Goal: Task Accomplishment & Management: Use online tool/utility

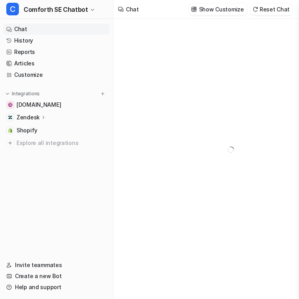
type textarea "**********"
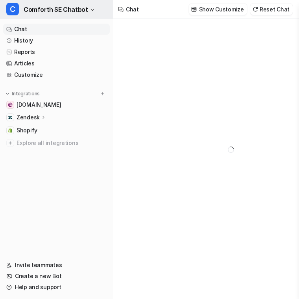
click at [91, 10] on icon "button" at bounding box center [92, 10] width 3 height 2
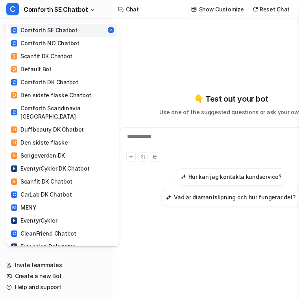
click at [177, 35] on div "C Comforth SE Chatbot C Comforth SE Chatbot C Comforth NO Chatbot S Scanfit DK …" at bounding box center [149, 149] width 299 height 299
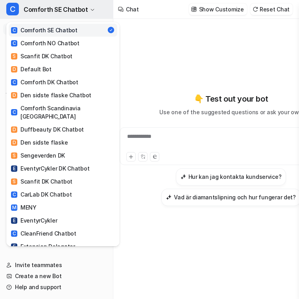
click at [73, 11] on span "Comforth SE Chatbot" at bounding box center [56, 9] width 64 height 11
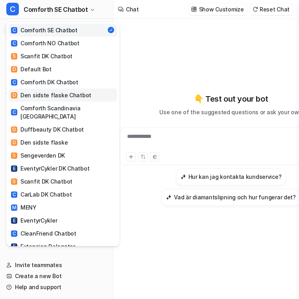
click at [68, 94] on div "D Den sidste flaske Chatbot" at bounding box center [51, 95] width 80 height 8
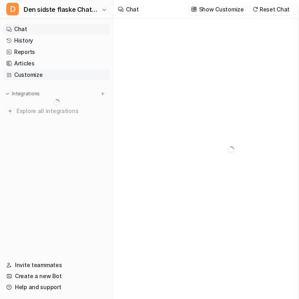
type textarea "**********"
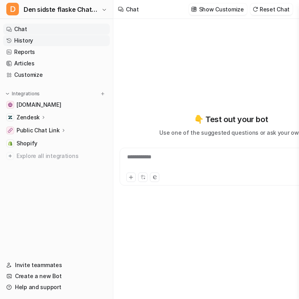
click at [50, 38] on link "History" at bounding box center [56, 40] width 107 height 11
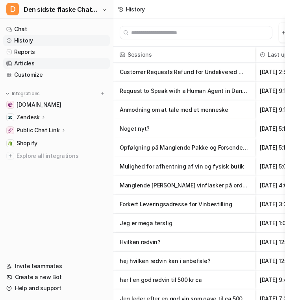
click at [57, 61] on link "Articles" at bounding box center [56, 63] width 107 height 11
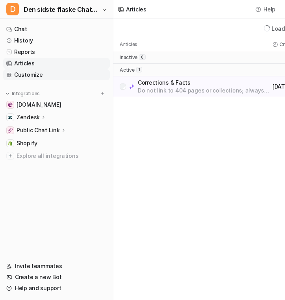
click at [60, 70] on link "Customize" at bounding box center [56, 74] width 107 height 11
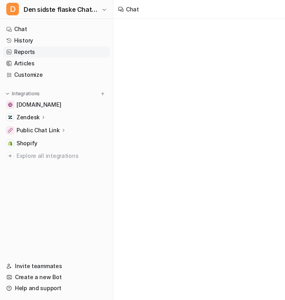
click at [59, 52] on link "Reports" at bounding box center [56, 51] width 107 height 11
click at [44, 38] on link "History" at bounding box center [56, 40] width 107 height 11
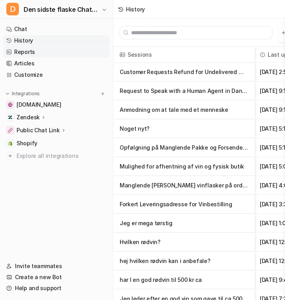
click at [51, 51] on link "Reports" at bounding box center [56, 51] width 107 height 11
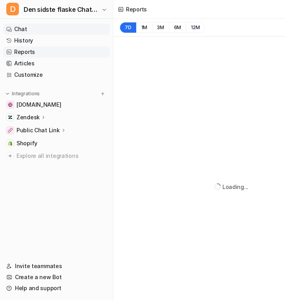
click at [54, 30] on link "Chat" at bounding box center [56, 29] width 107 height 11
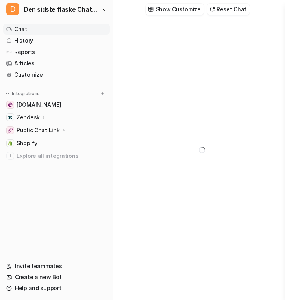
scroll to position [0, 30]
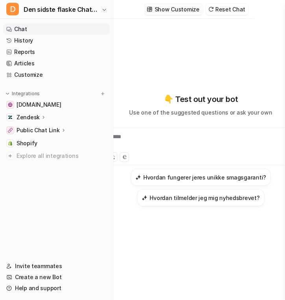
click at [176, 13] on button "Show Customize" at bounding box center [173, 9] width 58 height 11
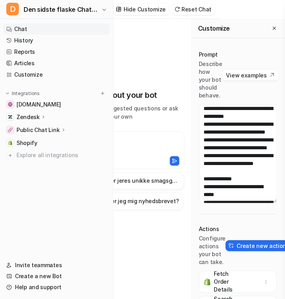
scroll to position [402, 0]
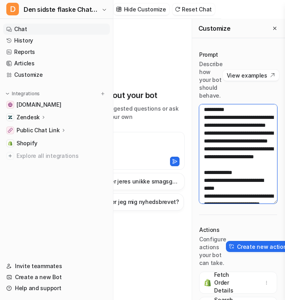
click at [222, 128] on textarea at bounding box center [238, 153] width 78 height 99
click at [153, 46] on div "**********" at bounding box center [120, 150] width 129 height 210
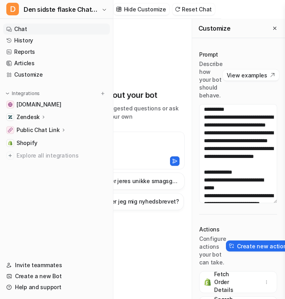
click at [142, 73] on div "**********" at bounding box center [120, 150] width 129 height 210
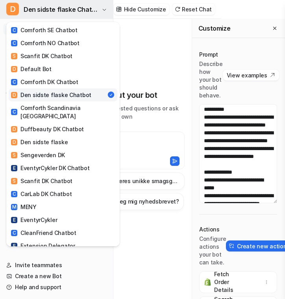
click at [79, 6] on span "Den sidste flaske Chatbot" at bounding box center [62, 9] width 76 height 11
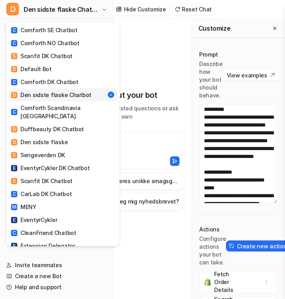
click at [221, 153] on html "D Den sidste flaske Chatbot C Comforth SE Chatbot C Comforth NO Chatbot S Scanf…" at bounding box center [78, 149] width 285 height 299
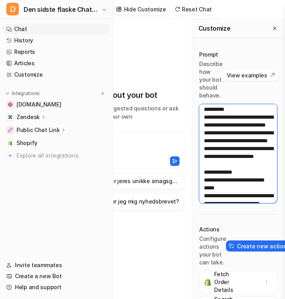
click at [240, 153] on textarea at bounding box center [238, 153] width 78 height 99
click at [132, 34] on div "**********" at bounding box center [120, 150] width 129 height 262
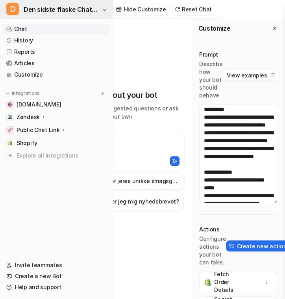
click at [72, 7] on span "Den sidste flaske Chatbot" at bounding box center [62, 9] width 76 height 11
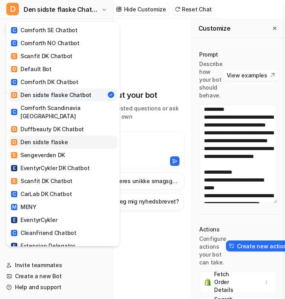
click at [64, 136] on link "D Den sidste flaske" at bounding box center [63, 142] width 109 height 13
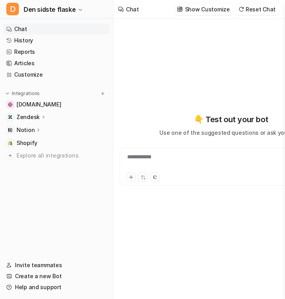
type textarea "**********"
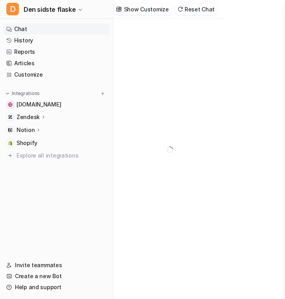
scroll to position [0, 65]
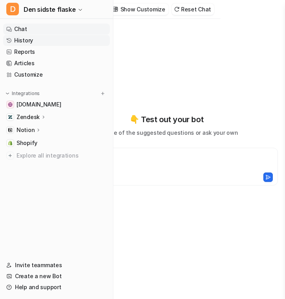
click at [67, 42] on link "History" at bounding box center [56, 40] width 107 height 11
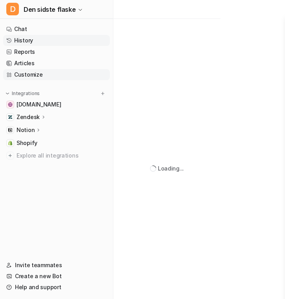
click at [58, 74] on link "Customize" at bounding box center [56, 74] width 107 height 11
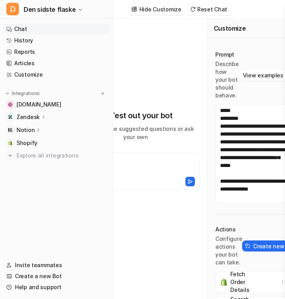
scroll to position [0, 65]
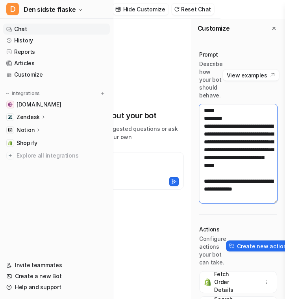
click at [210, 128] on textarea at bounding box center [238, 153] width 78 height 99
click at [229, 155] on textarea at bounding box center [238, 153] width 78 height 99
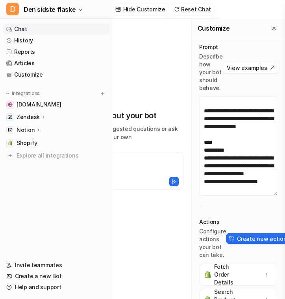
scroll to position [11, 0]
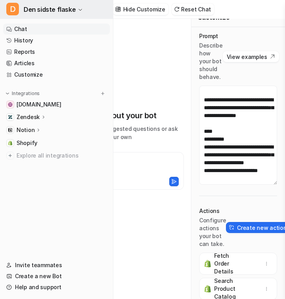
click at [64, 12] on span "Den sidste flaske" at bounding box center [50, 9] width 52 height 11
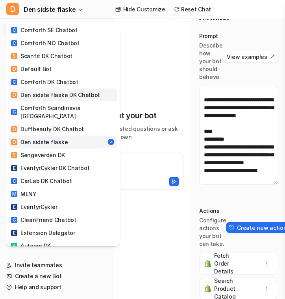
click at [78, 94] on div "D Den sidste flaske DK Chatbot" at bounding box center [55, 95] width 89 height 8
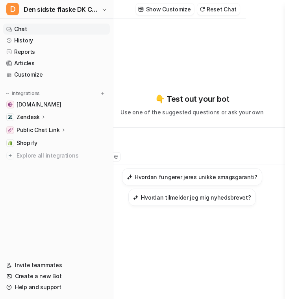
scroll to position [0, 65]
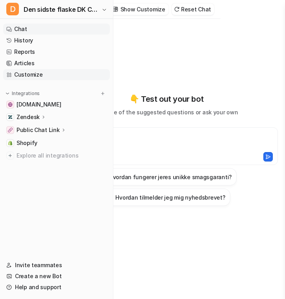
click at [94, 78] on link "Customize" at bounding box center [56, 74] width 107 height 11
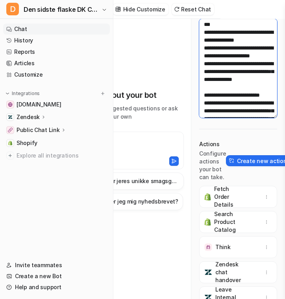
scroll to position [958, 0]
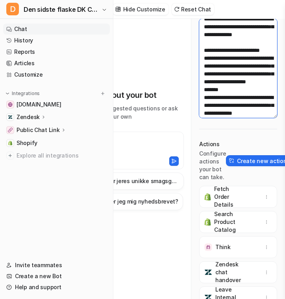
drag, startPoint x: 210, startPoint y: 58, endPoint x: 258, endPoint y: 97, distance: 62.1
click at [258, 97] on textarea at bounding box center [238, 68] width 78 height 99
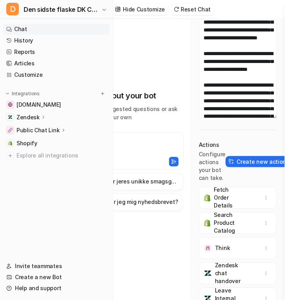
scroll to position [32, 0]
